Goal: Download file/media

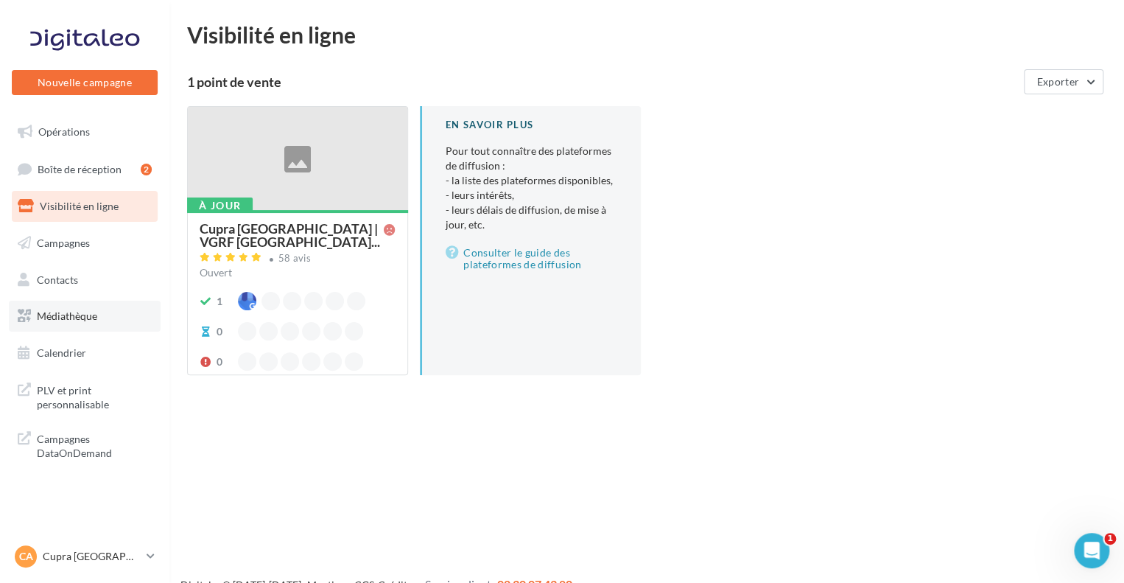
click at [77, 326] on link "Médiathèque" at bounding box center [85, 316] width 152 height 31
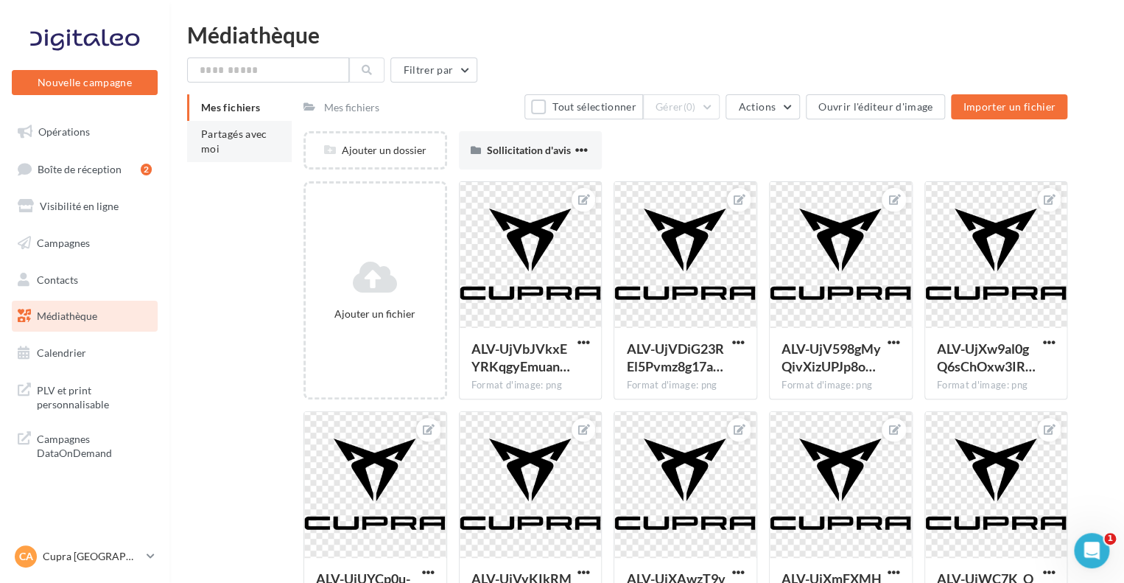
click at [235, 147] on li "Partagés avec moi" at bounding box center [239, 141] width 105 height 41
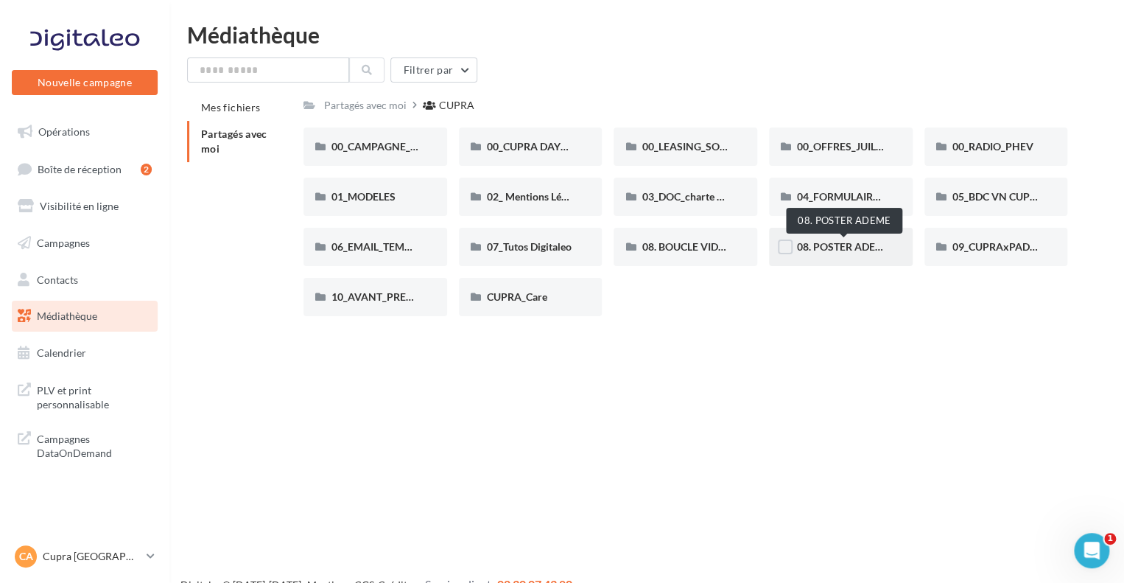
click at [849, 247] on span "08. POSTER ADEME" at bounding box center [844, 246] width 94 height 13
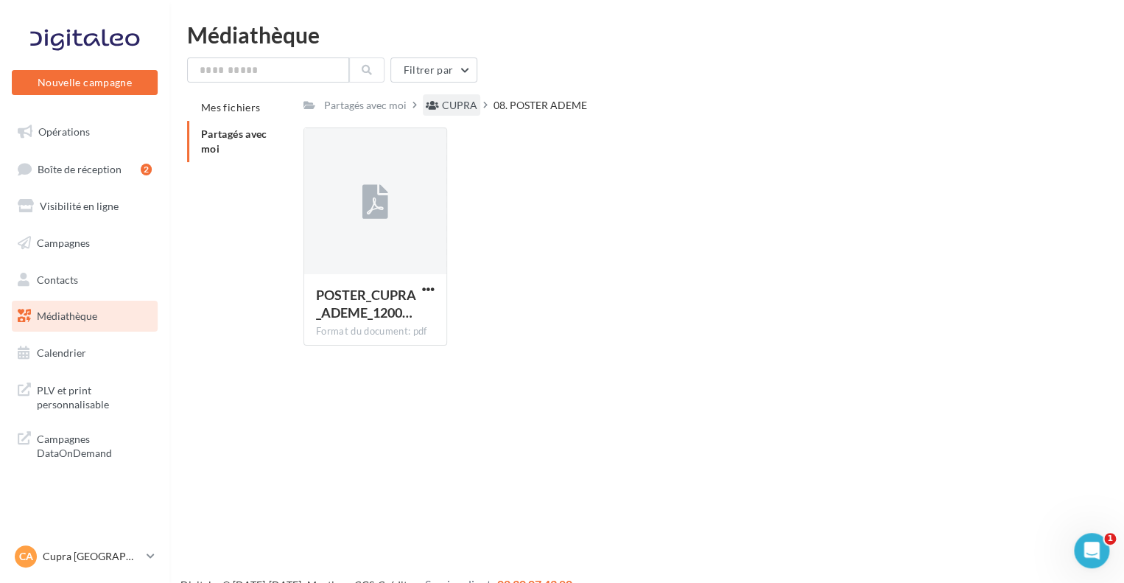
click at [438, 104] on div "CUPRA" at bounding box center [451, 104] width 57 height 21
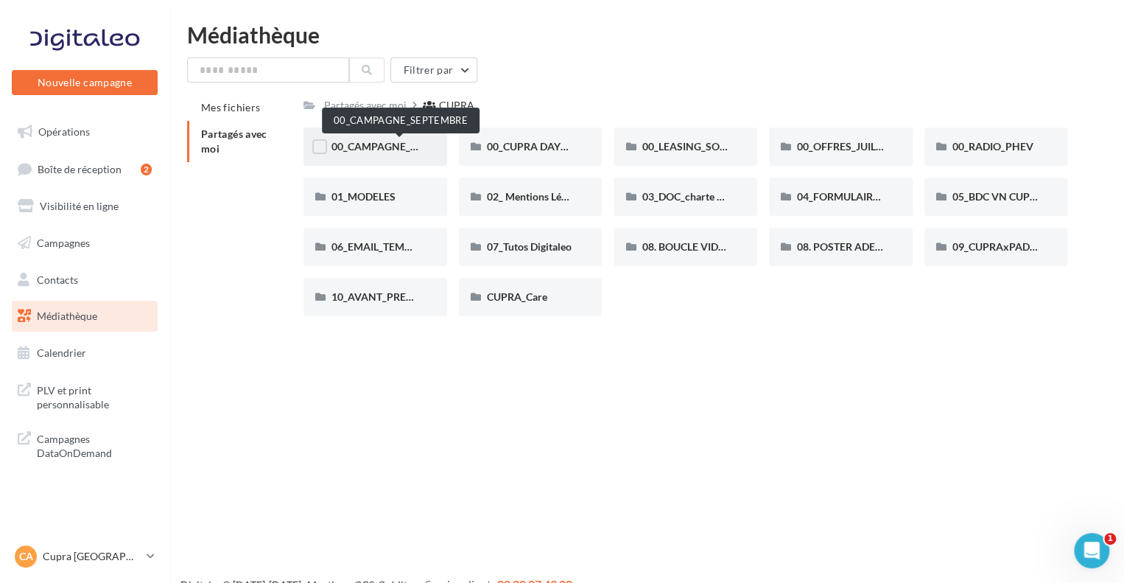
click at [377, 147] on span "00_CAMPAGNE_SEPTEMBRE" at bounding box center [401, 146] width 138 height 13
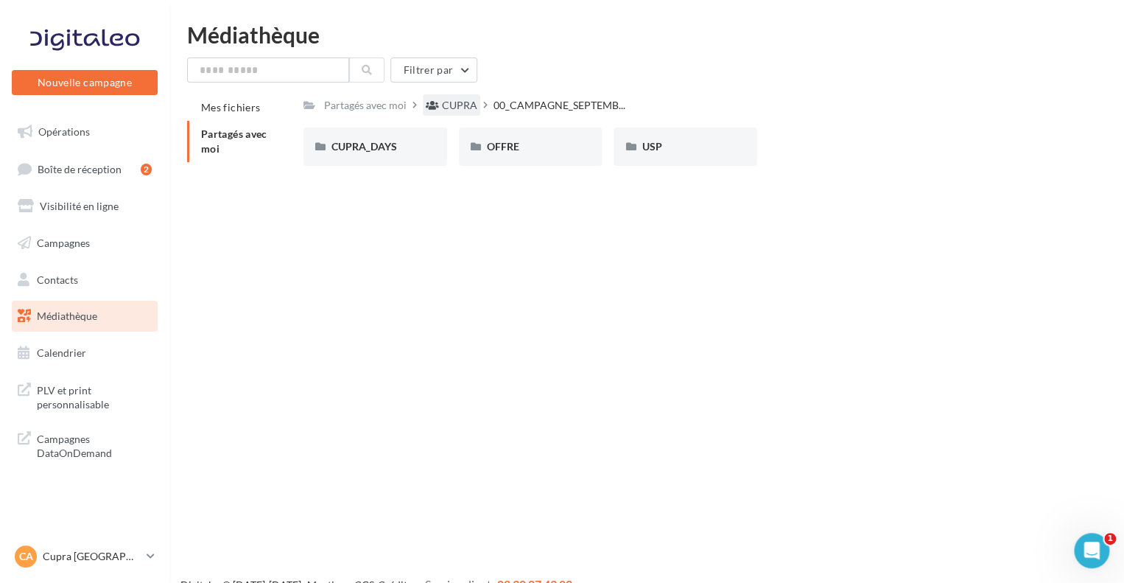
click at [443, 104] on div "CUPRA" at bounding box center [459, 105] width 35 height 15
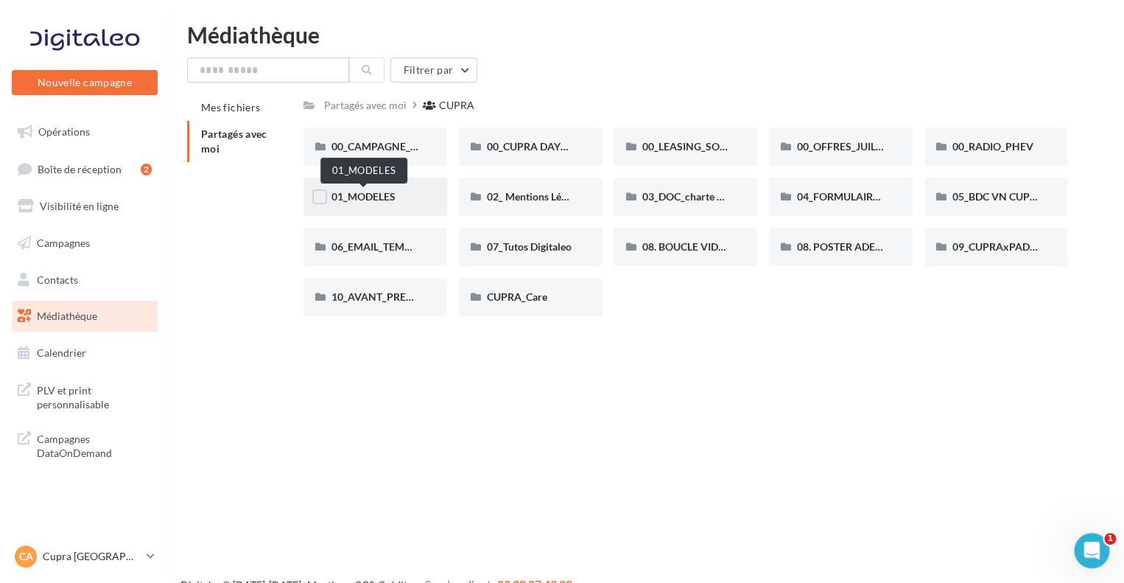
click at [358, 197] on span "01_MODELES" at bounding box center [364, 196] width 64 height 13
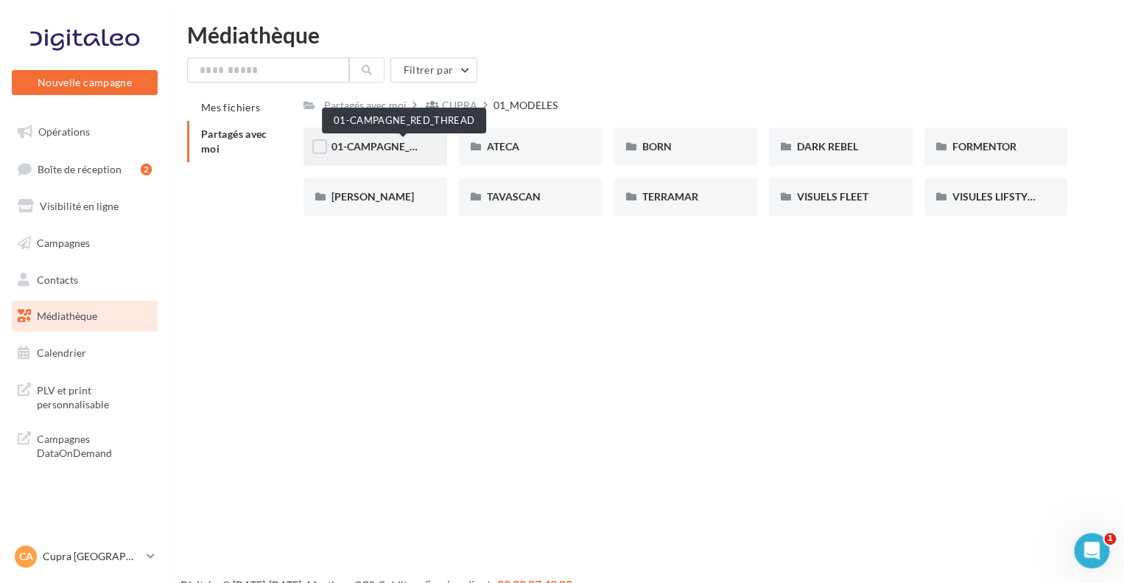
click at [374, 150] on span "01-CAMPAGNE_RED_THREAD" at bounding box center [404, 146] width 144 height 13
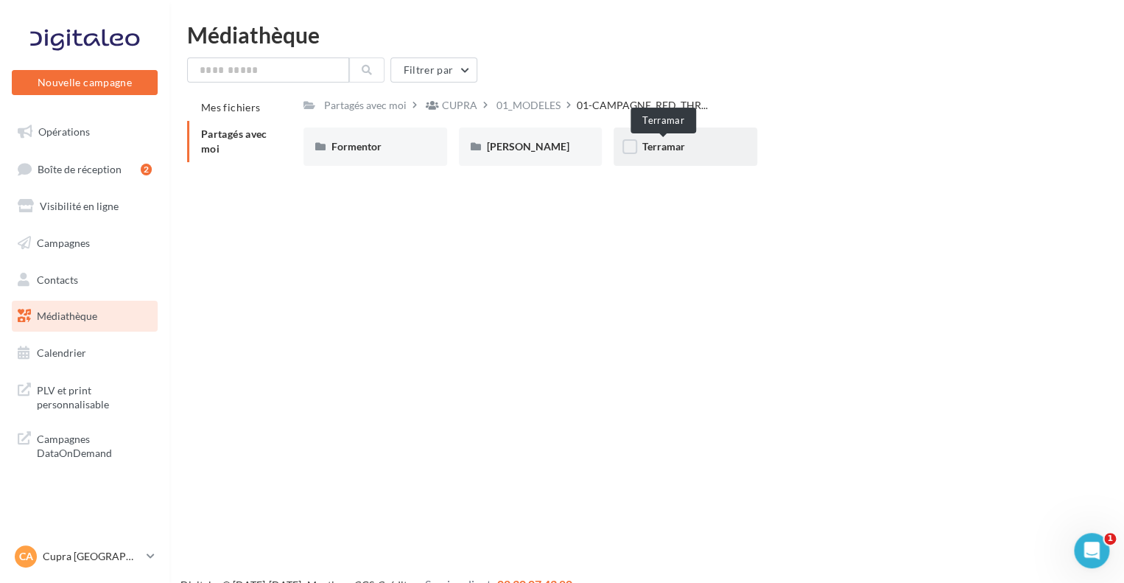
click at [660, 145] on span "Terramar" at bounding box center [663, 146] width 43 height 13
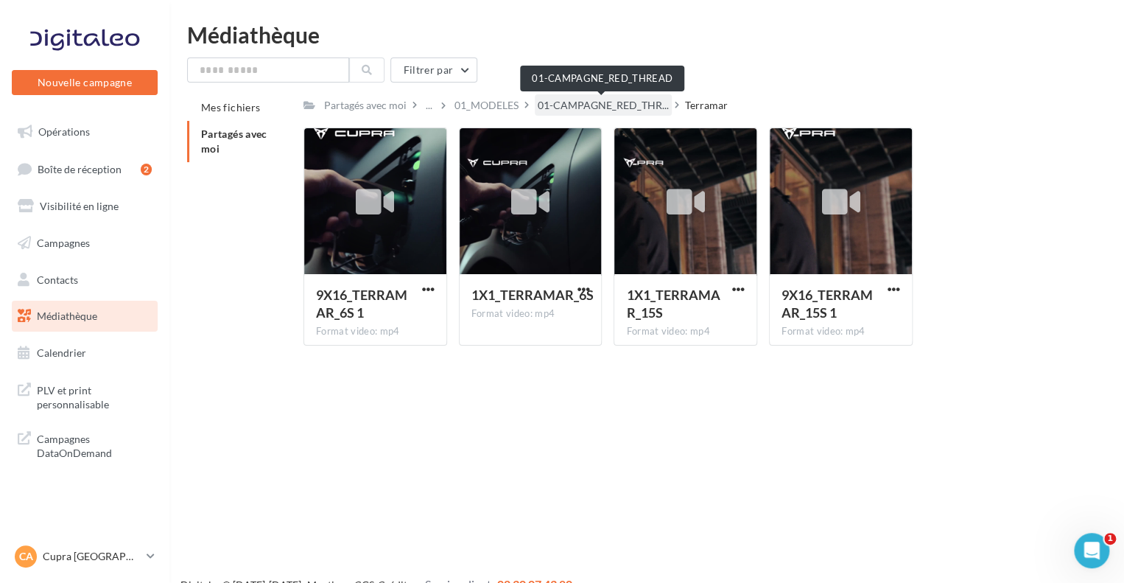
click at [577, 105] on span "01-CAMPAGNE_RED_THR..." at bounding box center [603, 105] width 131 height 15
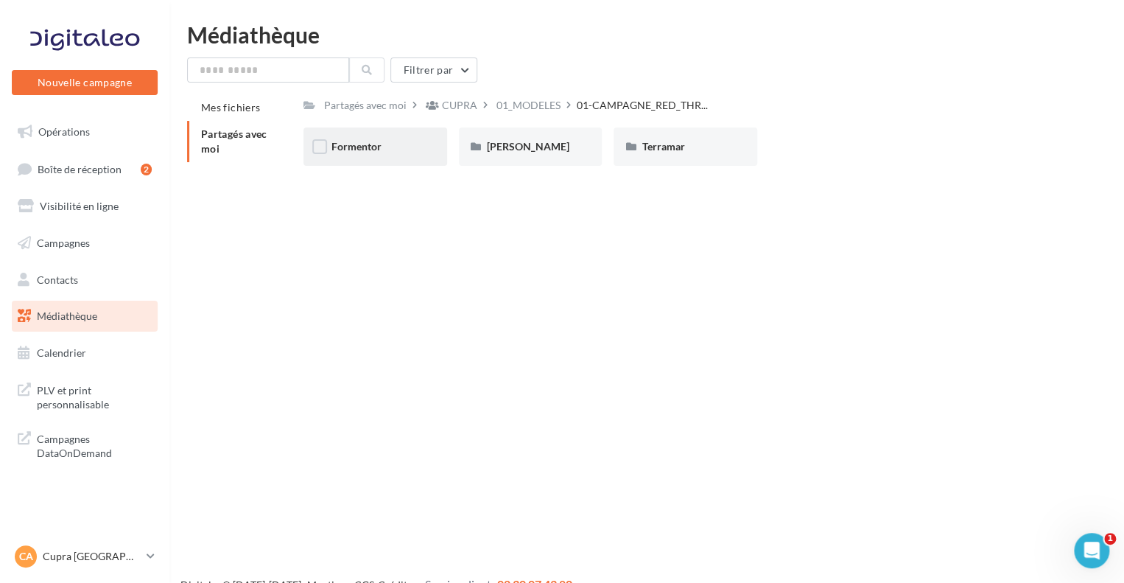
click at [348, 149] on span "Formentor" at bounding box center [357, 146] width 50 height 13
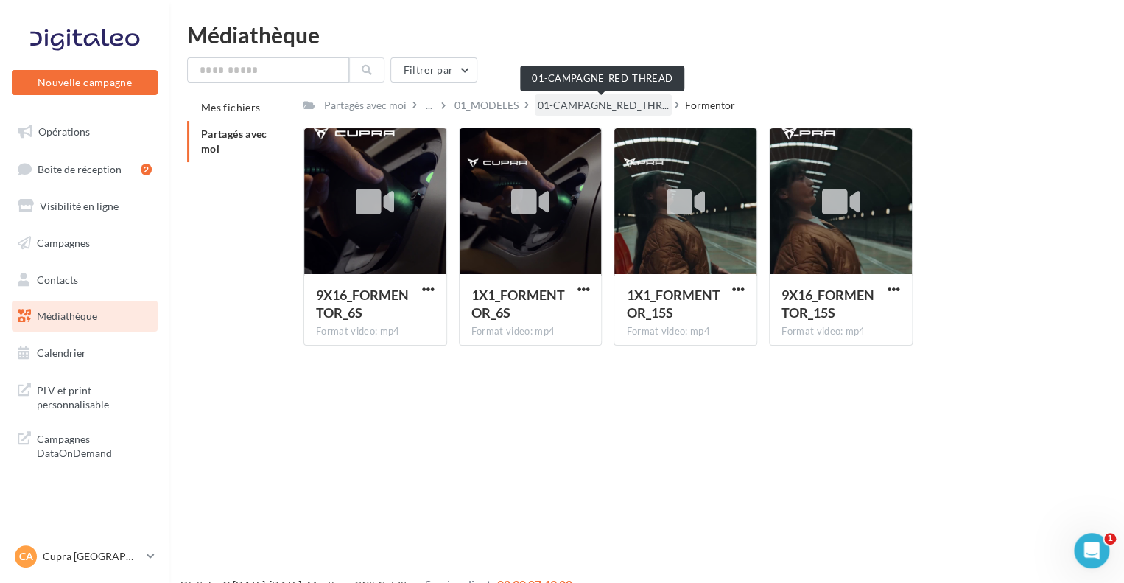
click at [609, 103] on span "01-CAMPAGNE_RED_THR..." at bounding box center [603, 105] width 131 height 15
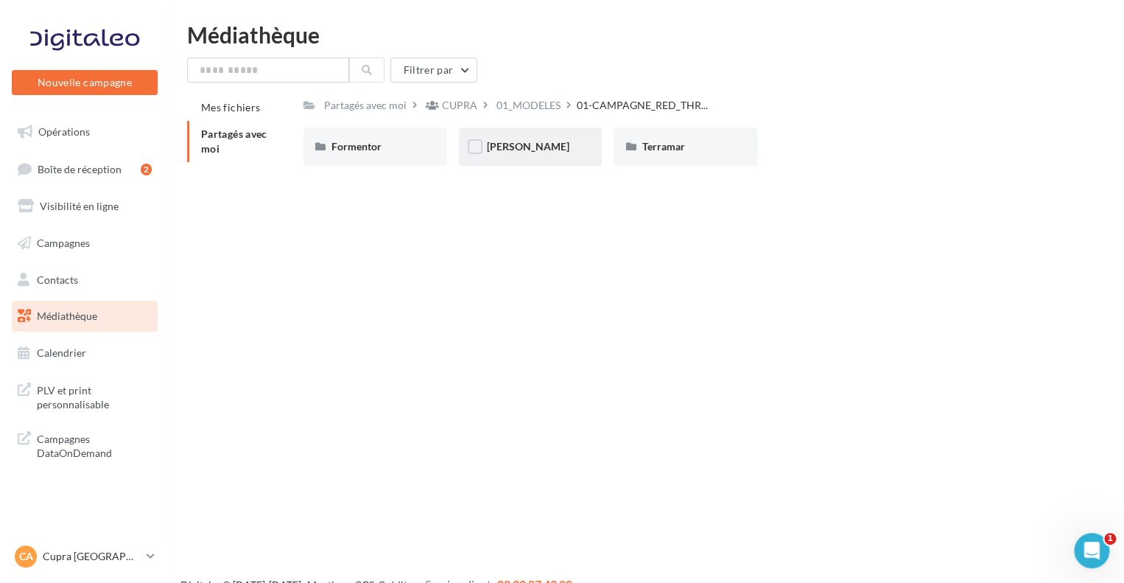
click at [525, 162] on div "[PERSON_NAME]" at bounding box center [531, 146] width 144 height 38
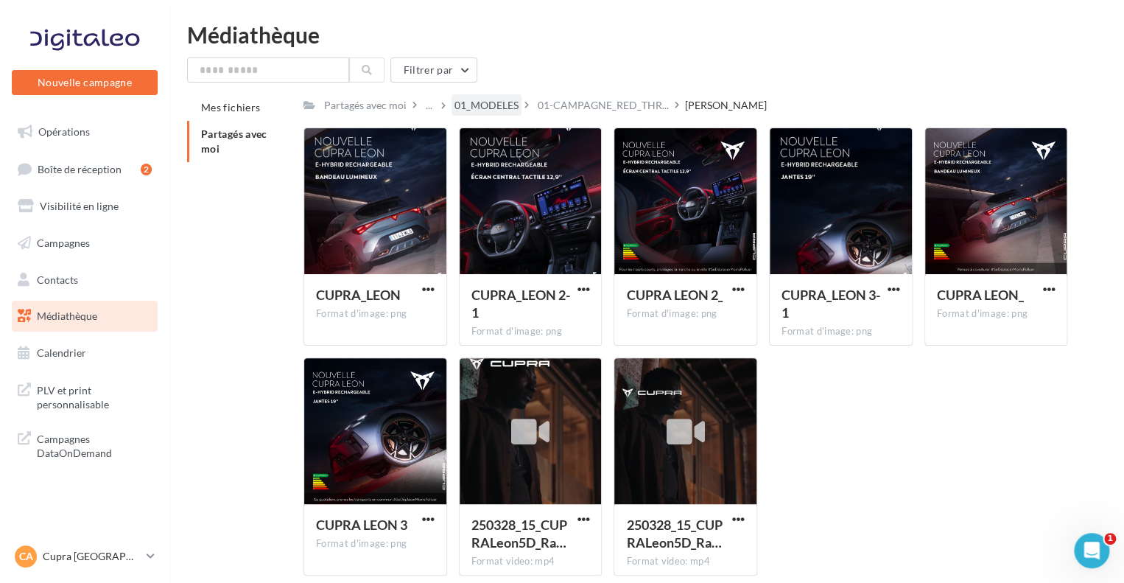
click at [498, 109] on div "01_MODELES" at bounding box center [487, 105] width 64 height 15
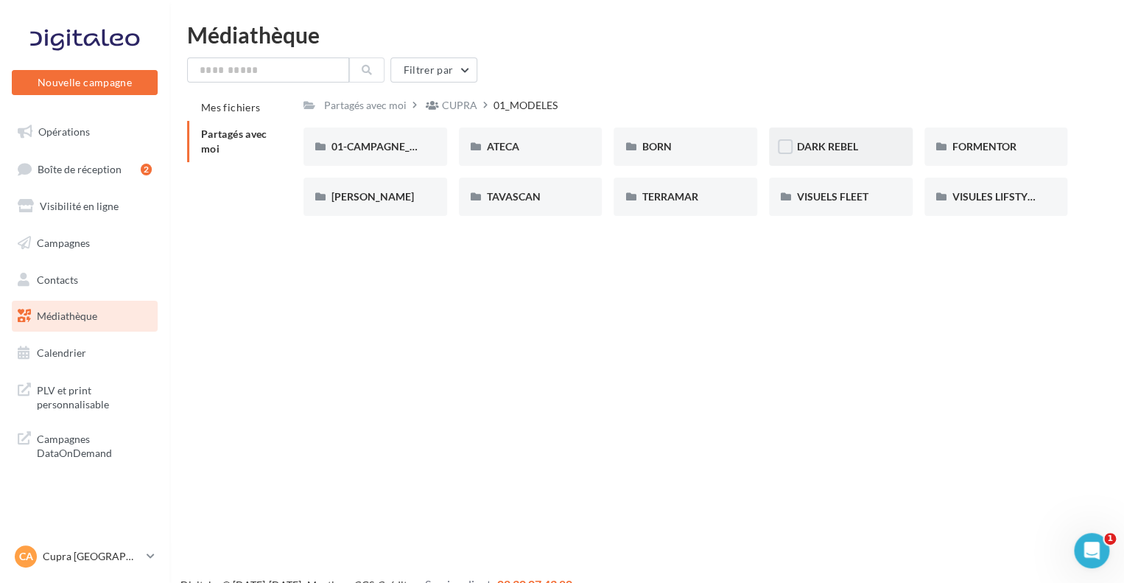
click at [854, 146] on span "DARK REBEL" at bounding box center [827, 146] width 61 height 13
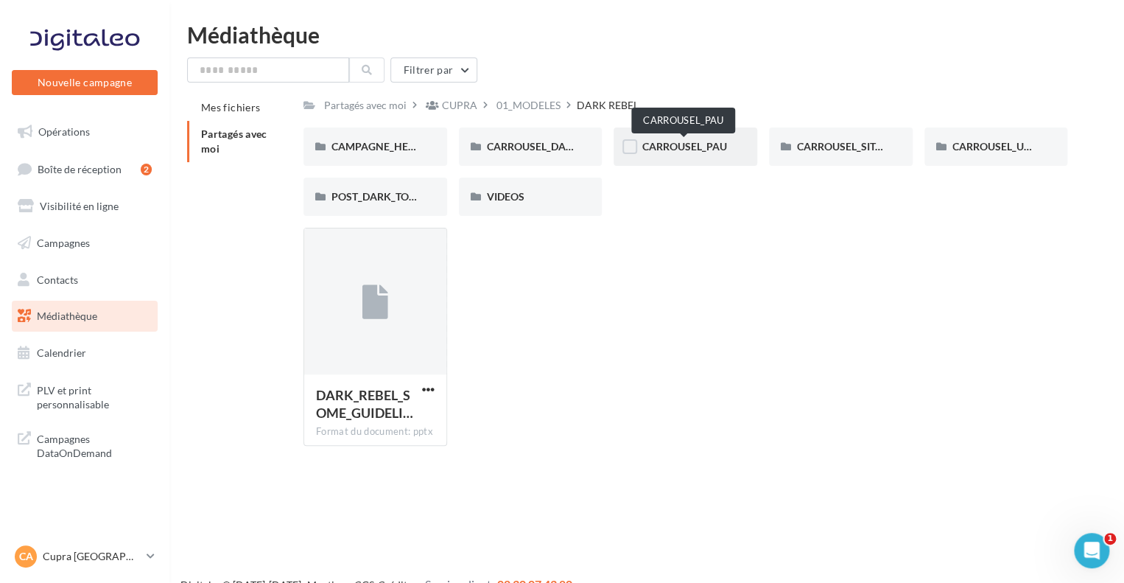
click at [663, 148] on span "CARROUSEL_PAU" at bounding box center [684, 146] width 85 height 13
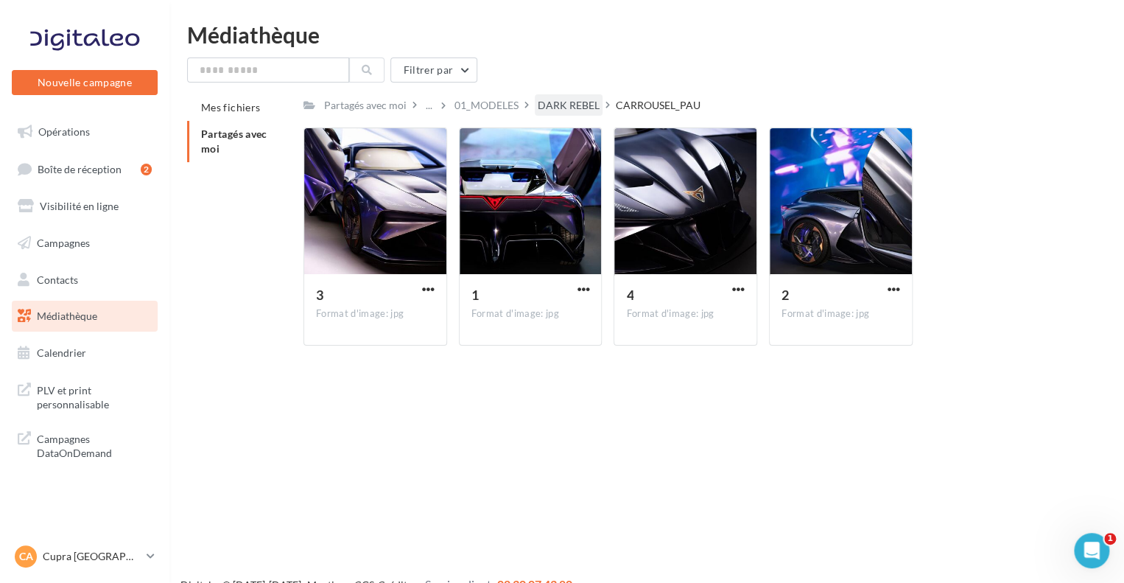
click at [572, 109] on div "DARK REBEL" at bounding box center [569, 105] width 62 height 15
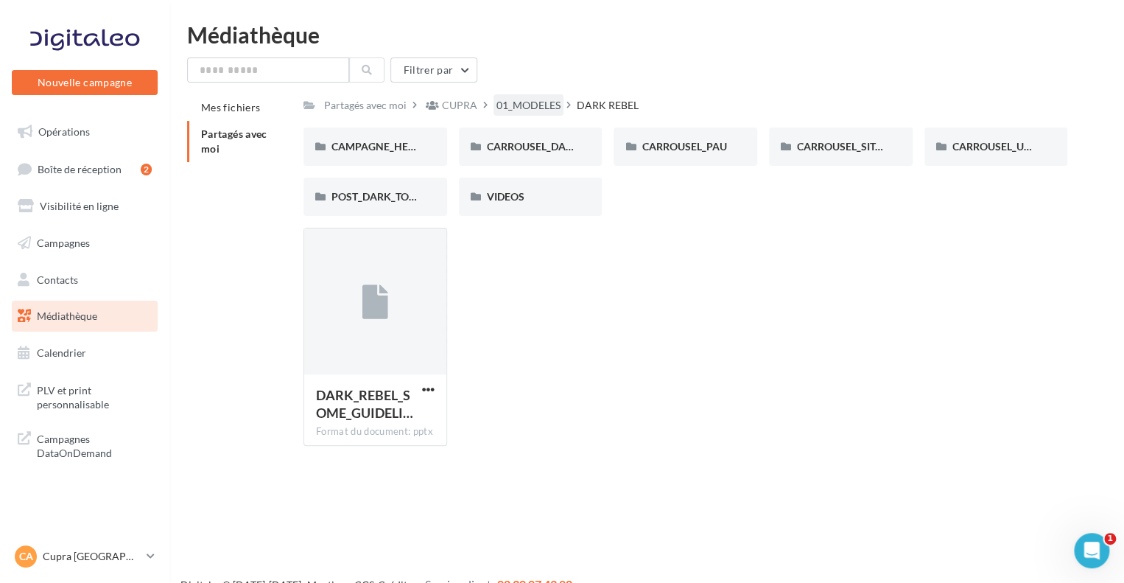
click at [520, 111] on div "01_MODELES" at bounding box center [529, 105] width 64 height 15
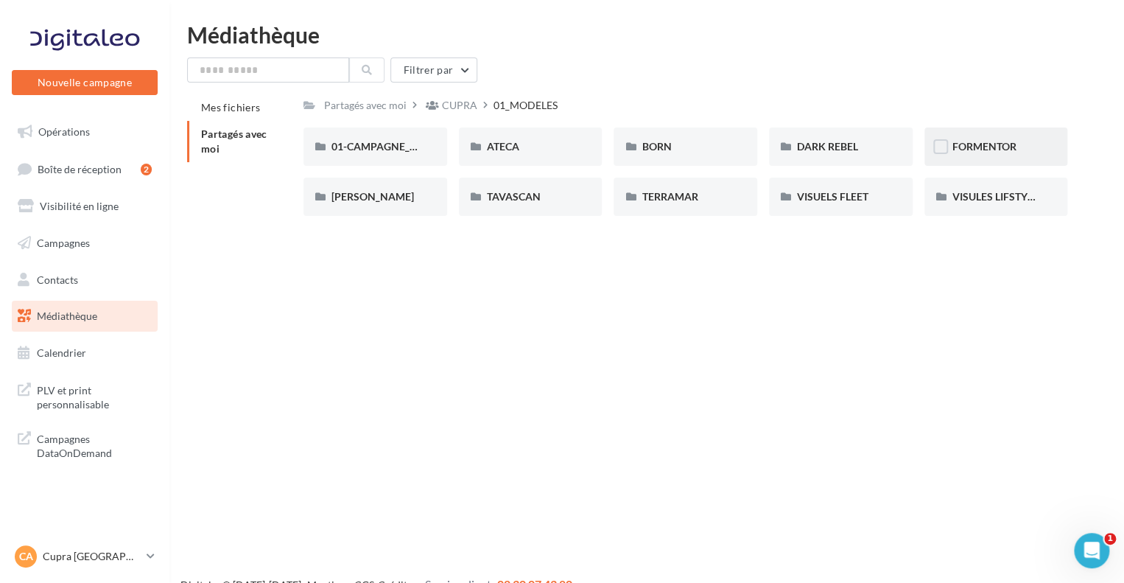
click at [967, 148] on span "FORMENTOR" at bounding box center [985, 146] width 64 height 13
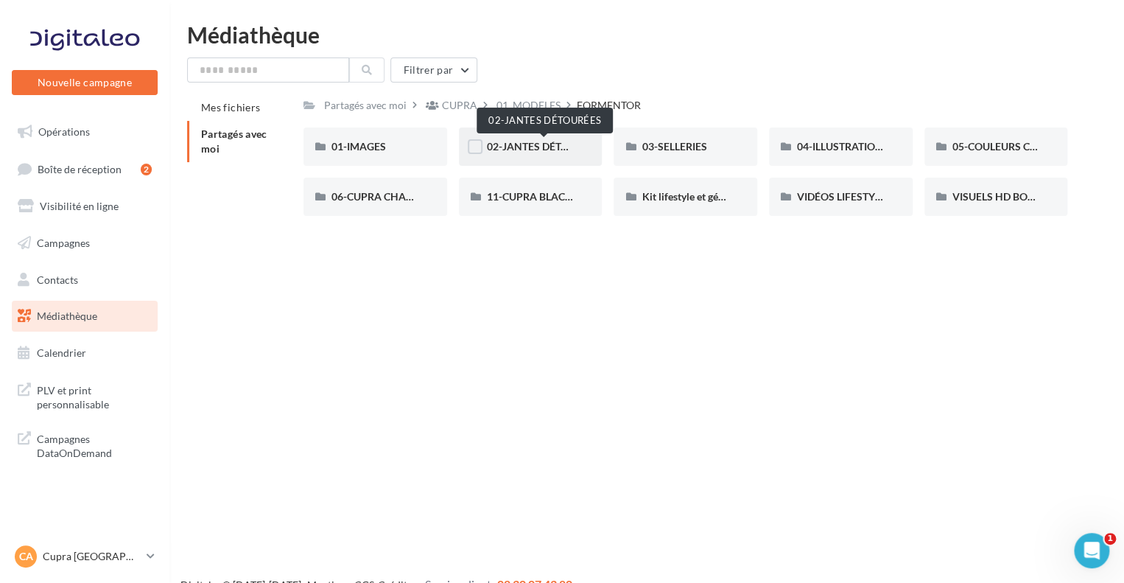
click at [522, 149] on span "02-JANTES DÉTOURÉES" at bounding box center [543, 146] width 113 height 13
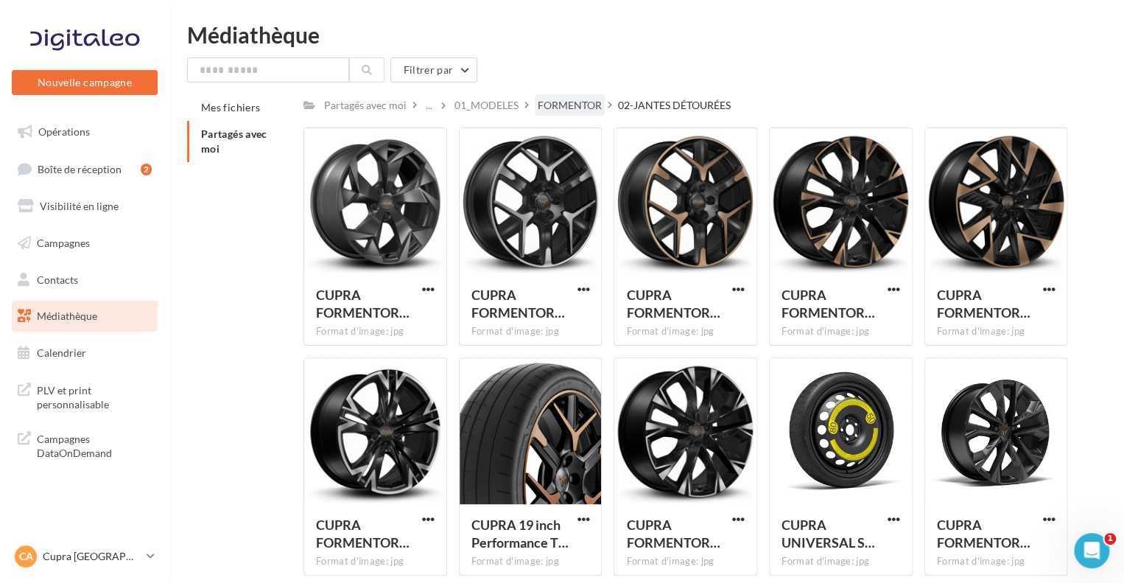
click at [577, 104] on div "FORMENTOR" at bounding box center [570, 105] width 64 height 15
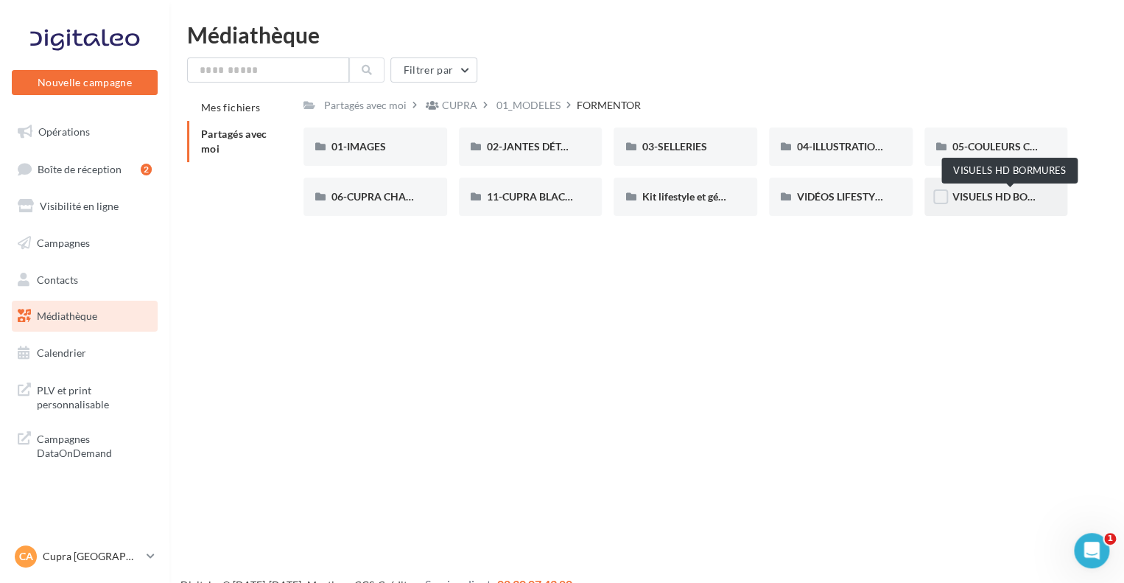
click at [973, 199] on span "VISUELS HD BORMURES" at bounding box center [1011, 196] width 117 height 13
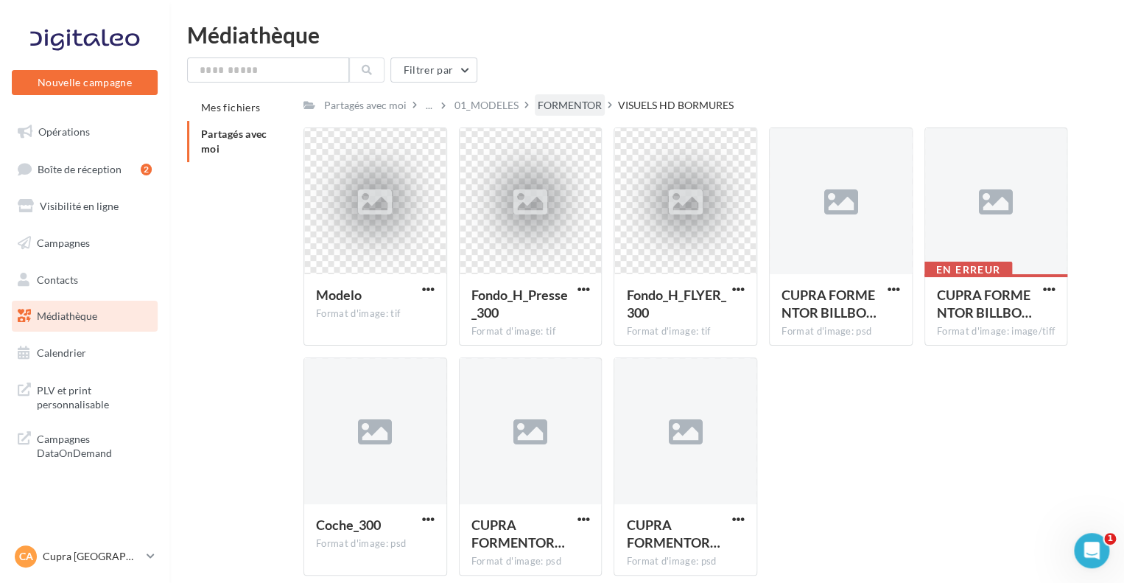
click at [555, 108] on div "FORMENTOR" at bounding box center [570, 105] width 64 height 15
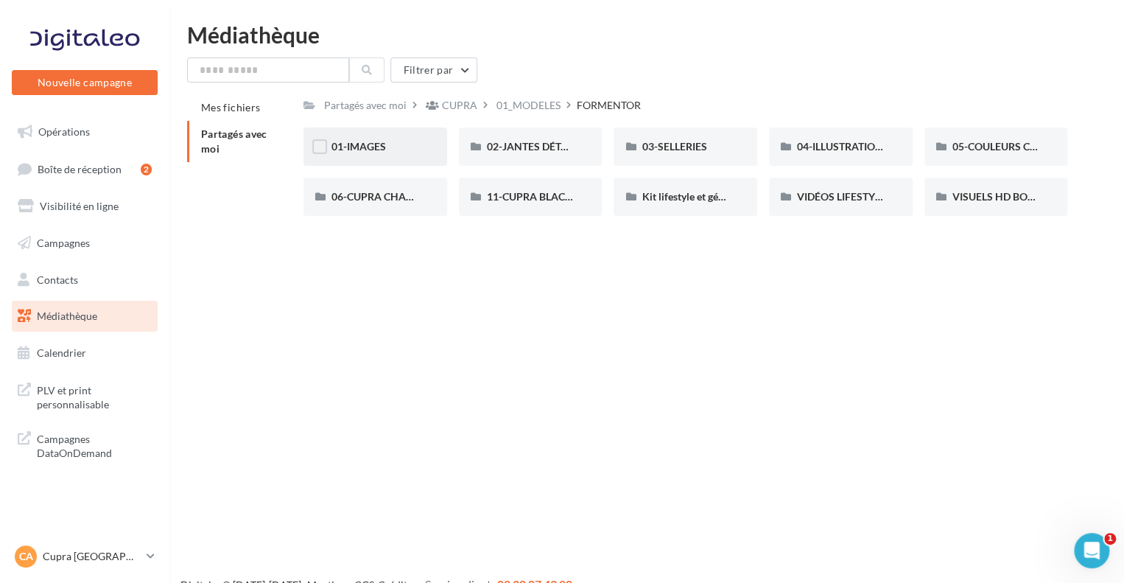
click at [371, 153] on div "01-IMAGES" at bounding box center [376, 146] width 88 height 15
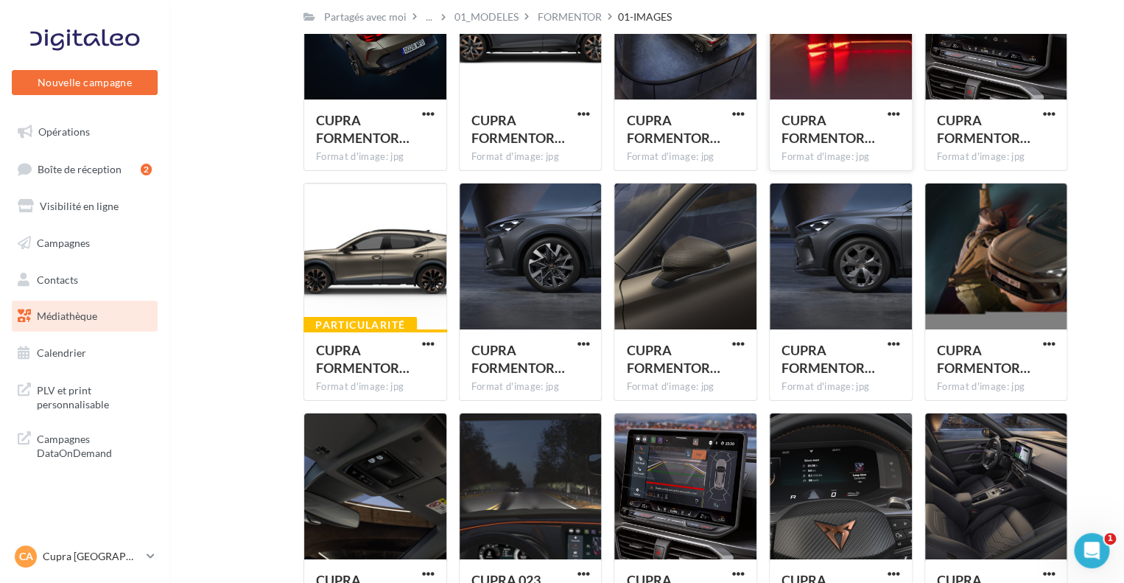
scroll to position [2313, 0]
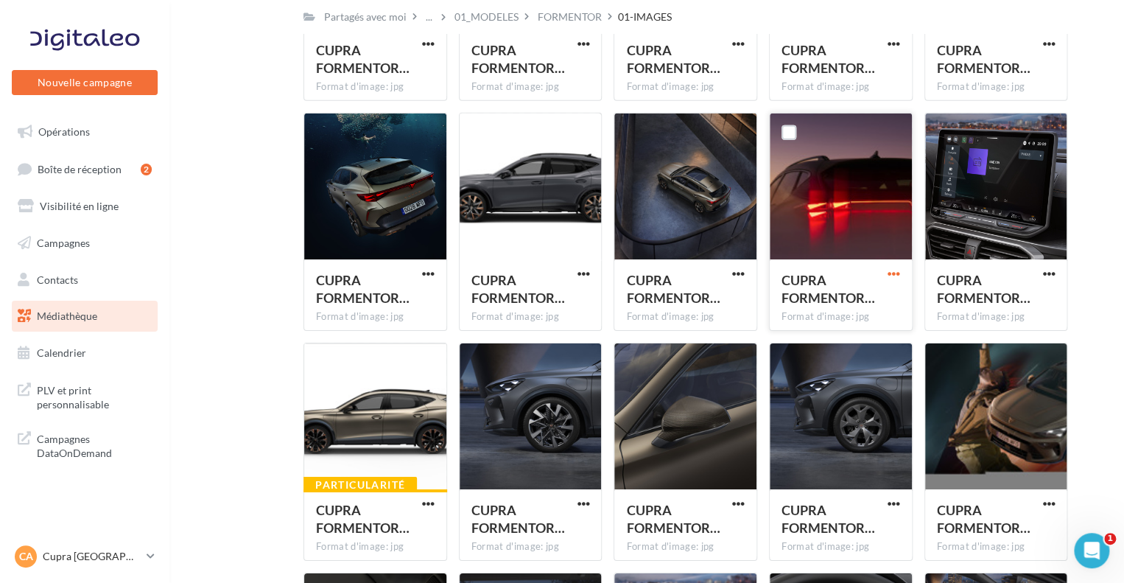
click at [897, 270] on span "button" at bounding box center [894, 273] width 13 height 13
click at [867, 297] on button "Télécharger" at bounding box center [829, 303] width 147 height 38
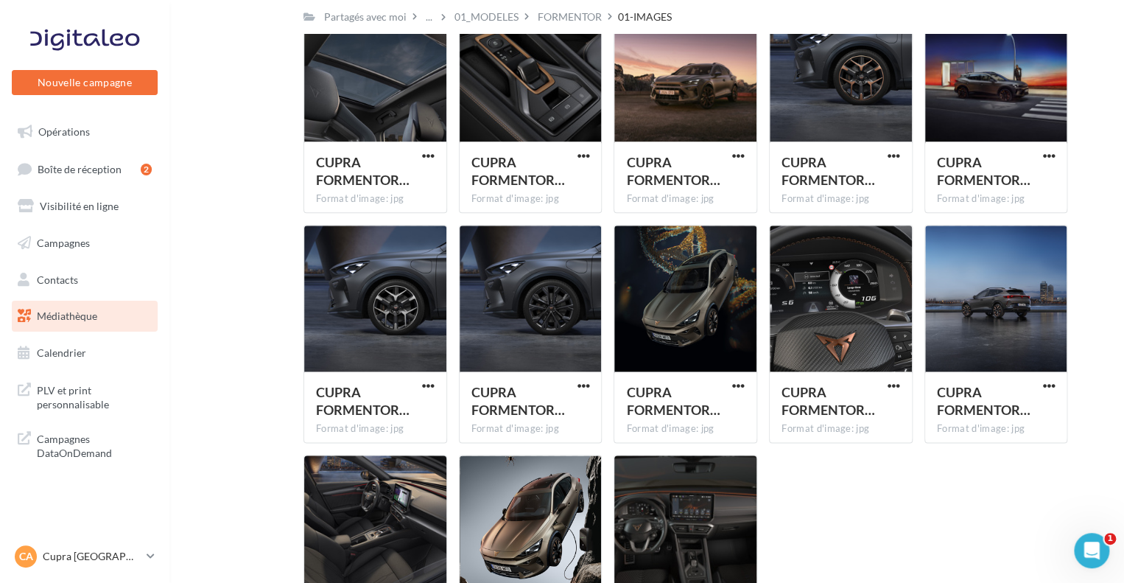
scroll to position [3286, 0]
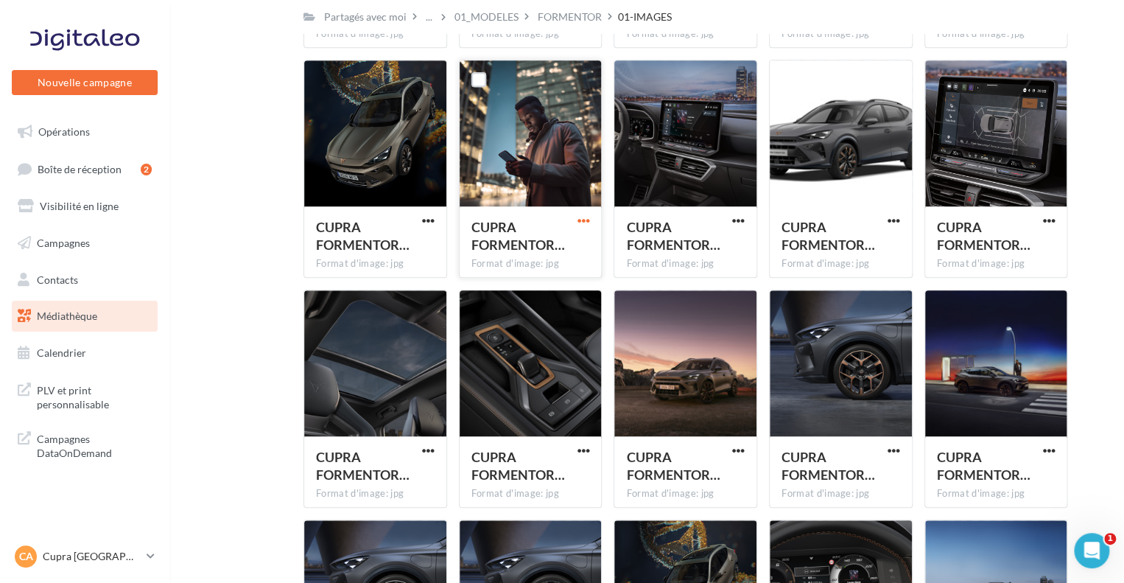
click at [586, 217] on span "button" at bounding box center [583, 220] width 13 height 13
click at [555, 246] on button "Télécharger" at bounding box center [518, 250] width 147 height 38
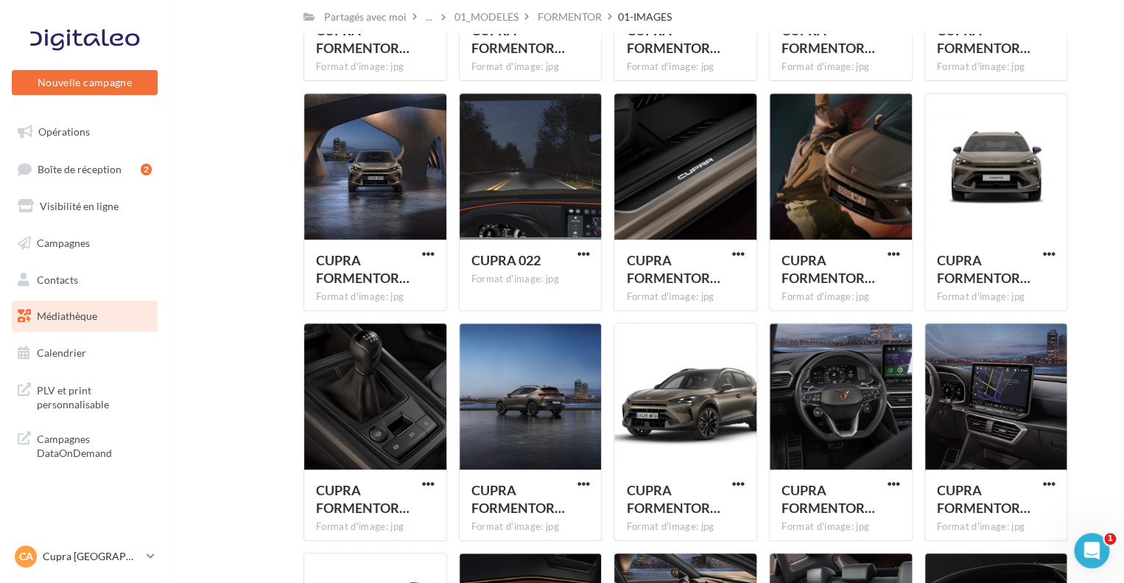
scroll to position [0, 0]
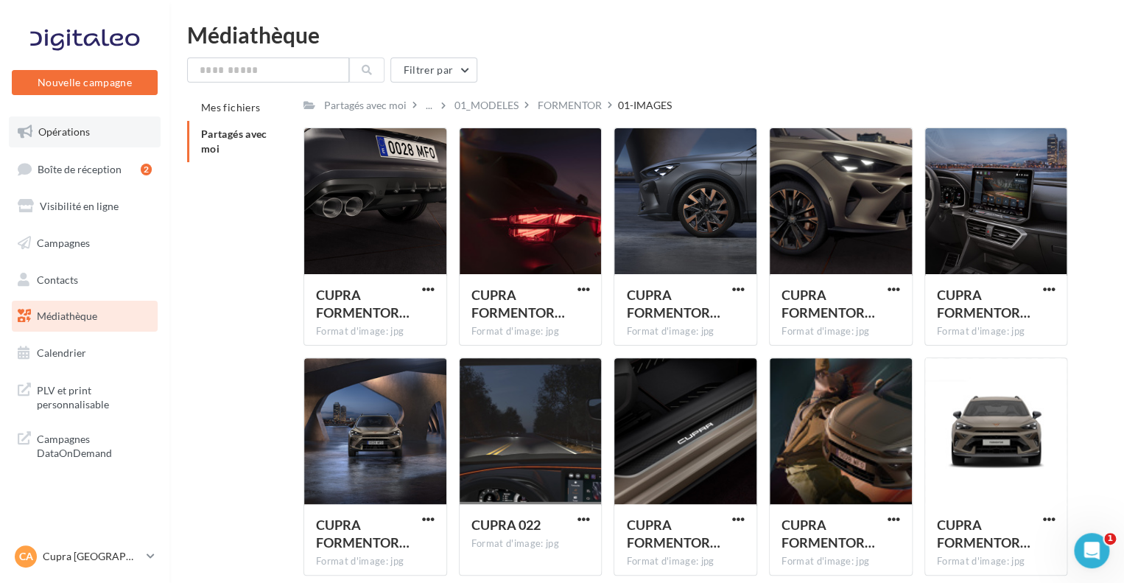
click at [86, 139] on link "Opérations" at bounding box center [85, 131] width 152 height 31
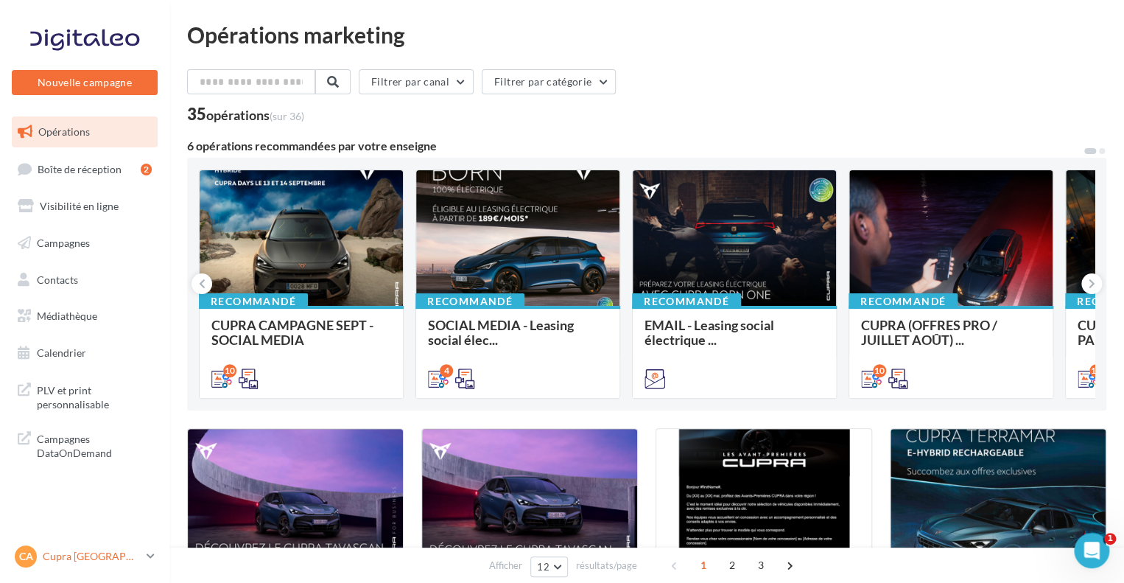
click at [126, 562] on p "Cupra [GEOGRAPHIC_DATA]" at bounding box center [92, 556] width 98 height 15
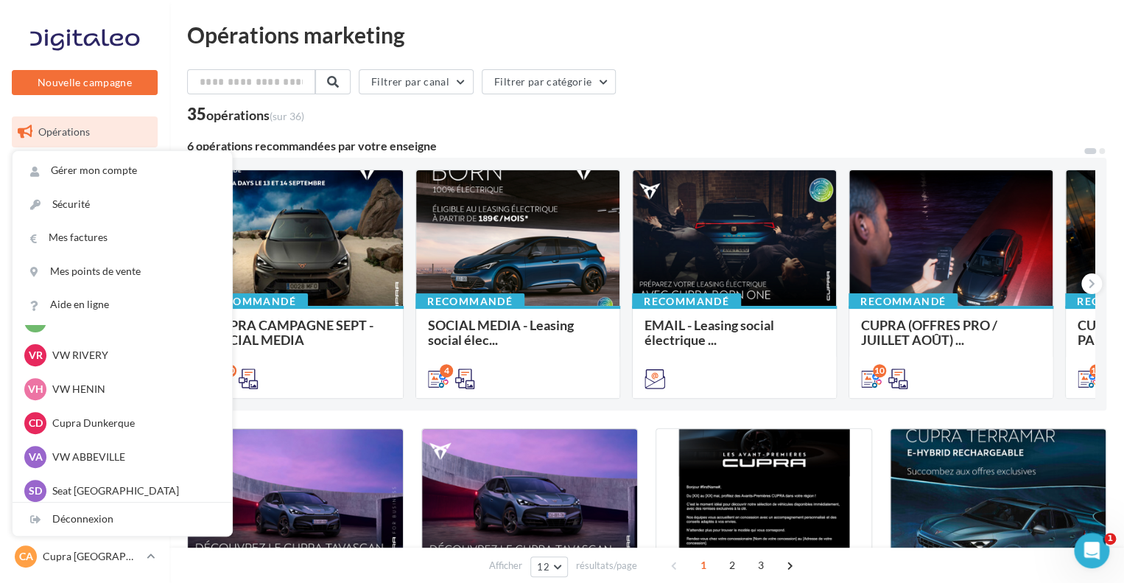
scroll to position [542, 0]
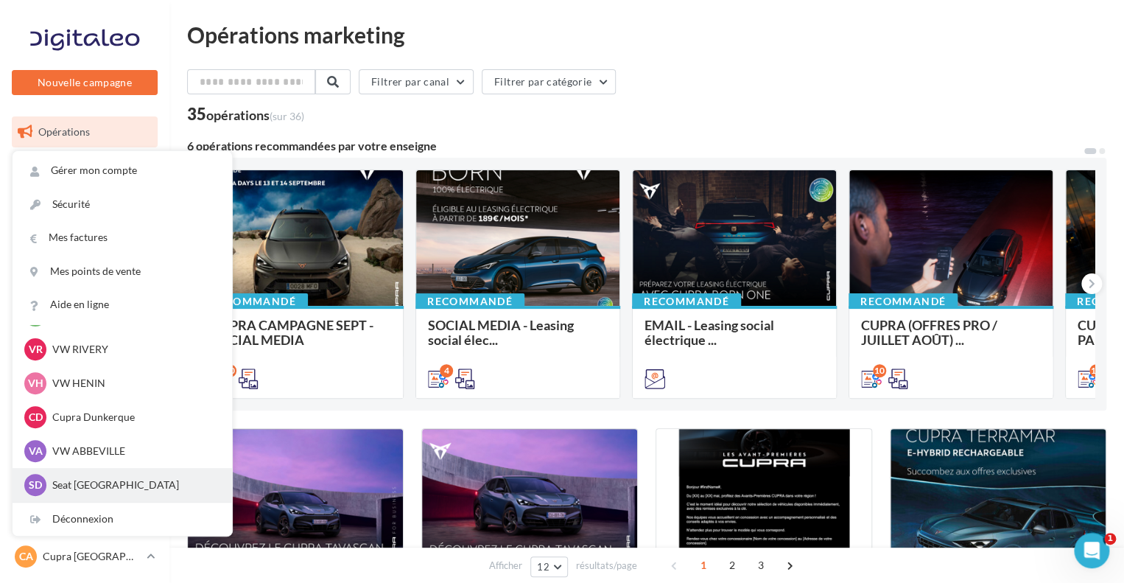
click at [133, 494] on div "SD Seat Dunkerque seat-dunkerque" at bounding box center [122, 485] width 196 height 22
